Goal: Task Accomplishment & Management: Use online tool/utility

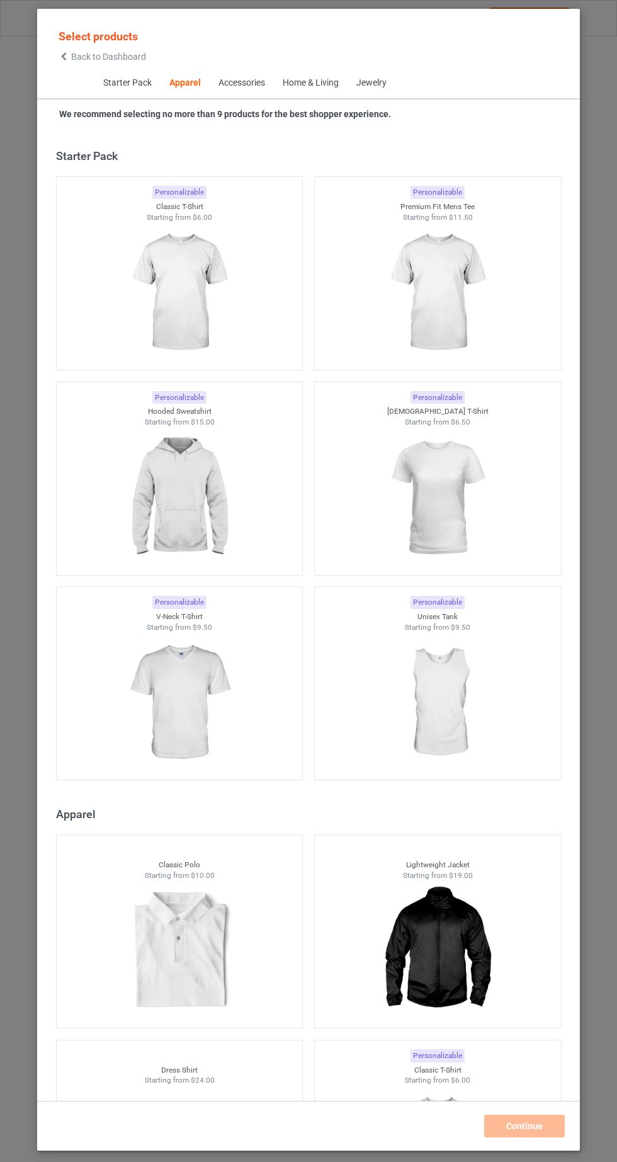
scroll to position [674, 0]
